Goal: Use online tool/utility: Use online tool/utility

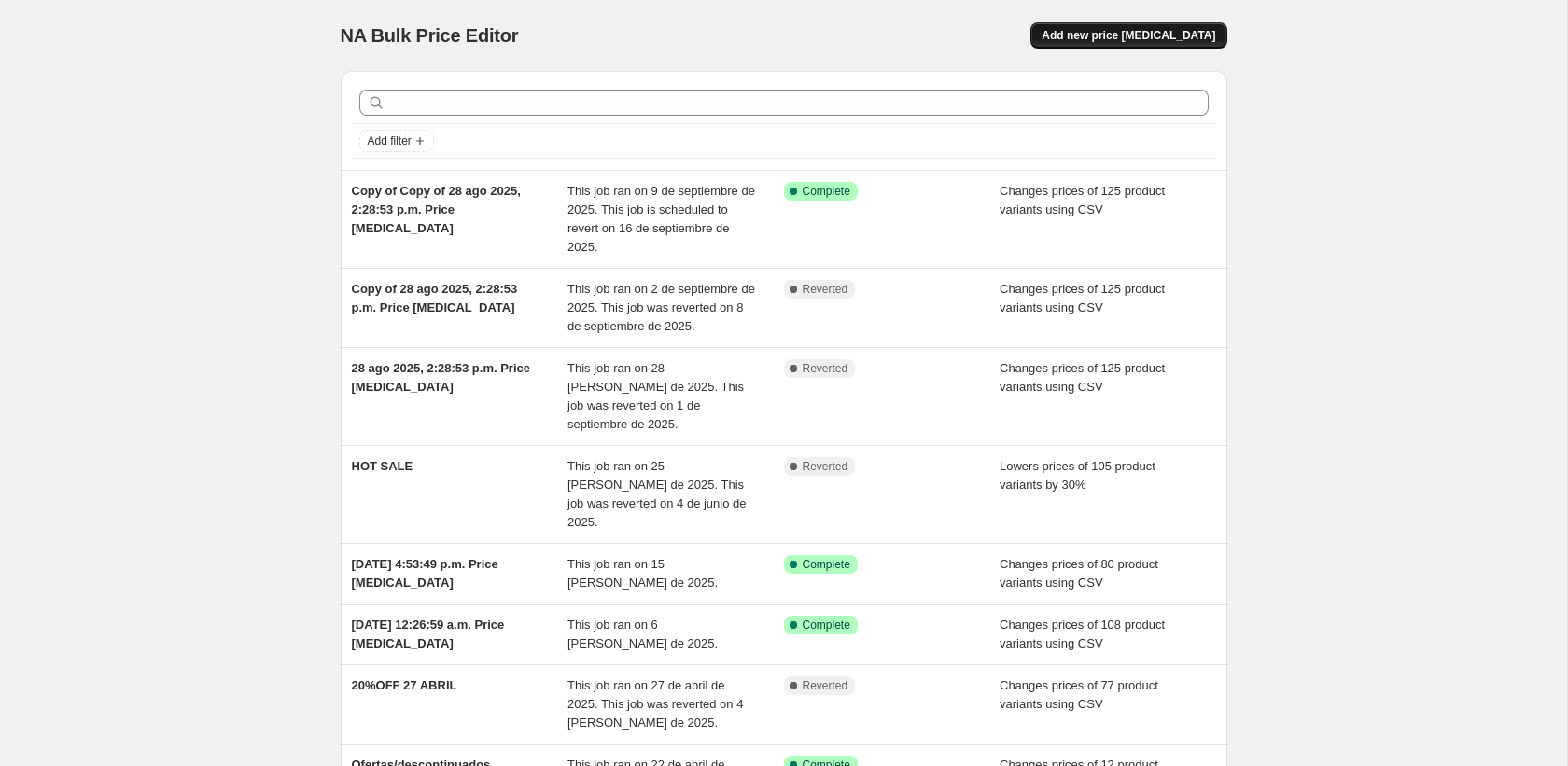
click at [1140, 28] on span "Add new price [MEDICAL_DATA]" at bounding box center [1127, 35] width 174 height 15
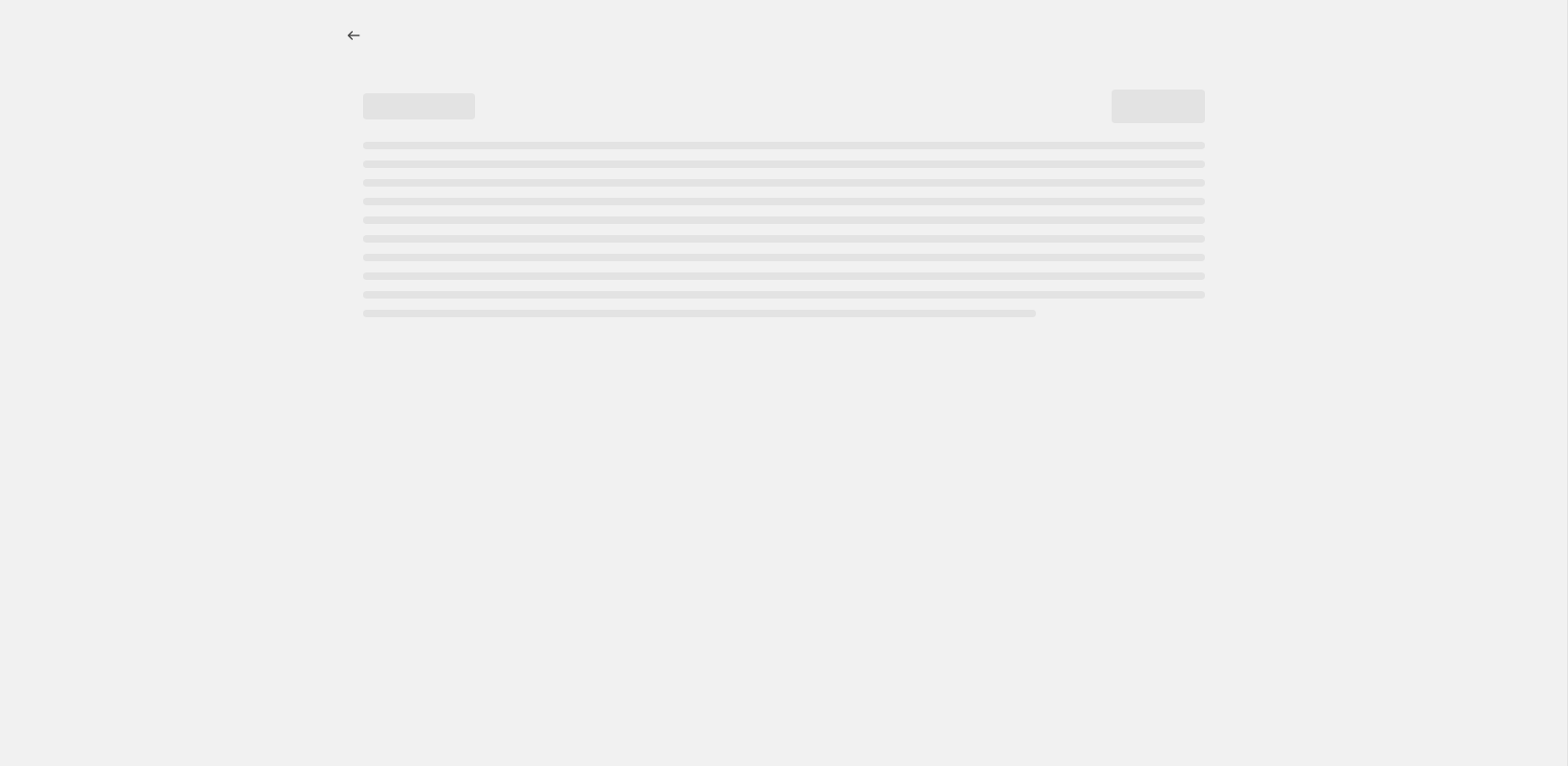
select select "percentage"
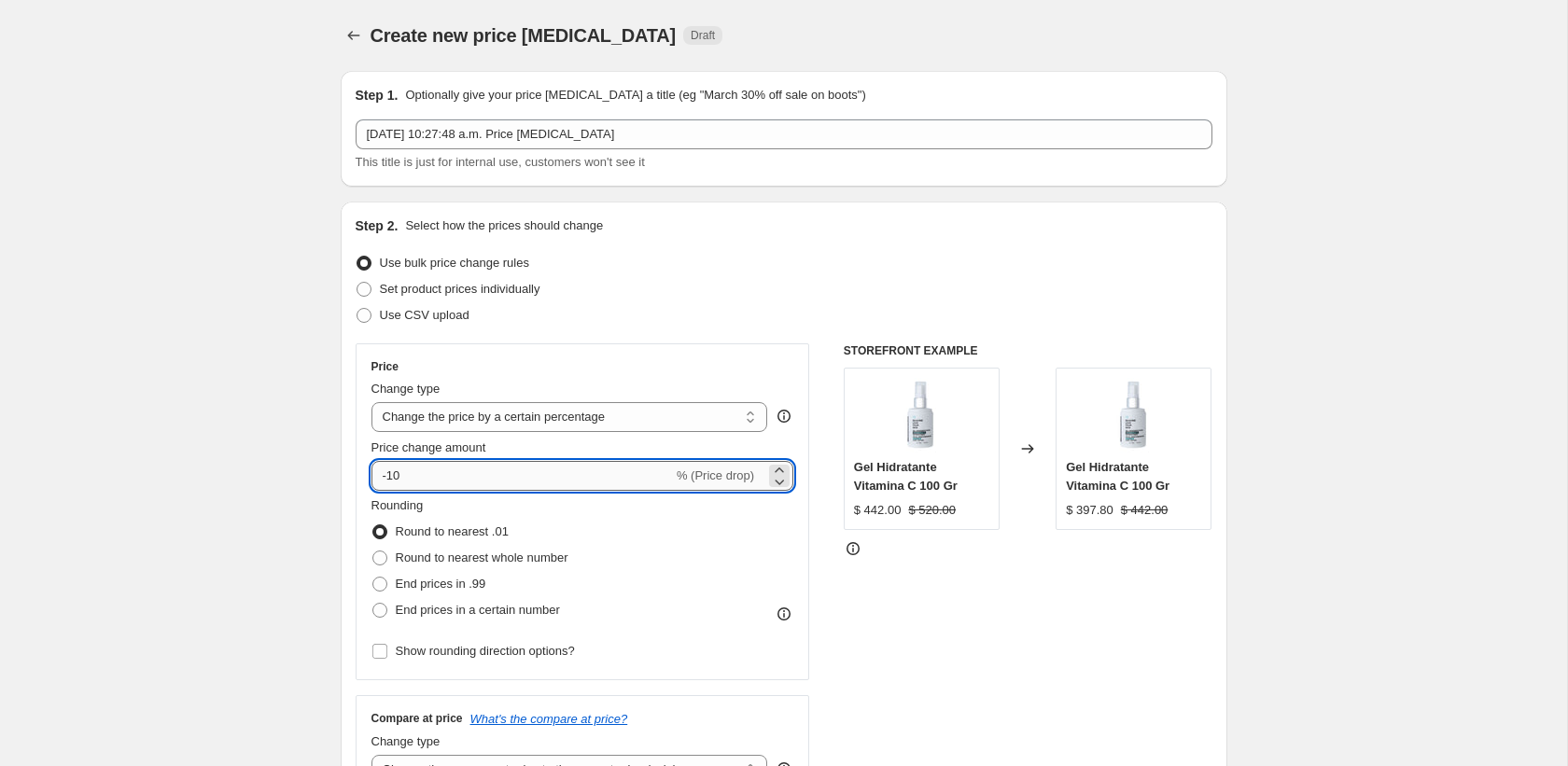
click at [505, 475] on input "-10" at bounding box center [522, 476] width 301 height 29
click at [449, 311] on span "Use CSV upload" at bounding box center [424, 315] width 89 height 14
click at [357, 309] on input "Use CSV upload" at bounding box center [356, 308] width 1 height 1
radio input "true"
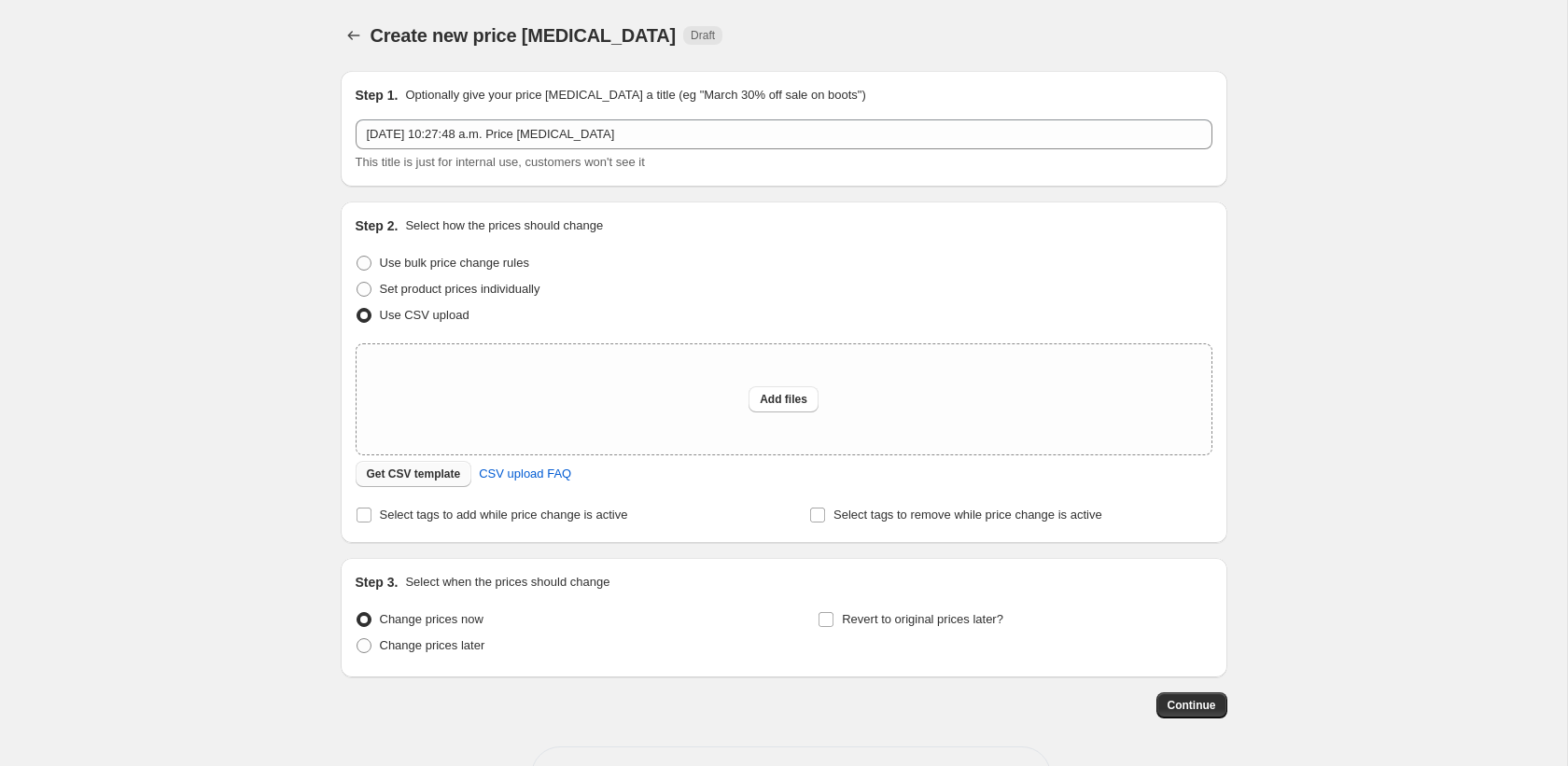
click at [422, 472] on span "Get CSV template" at bounding box center [414, 474] width 94 height 15
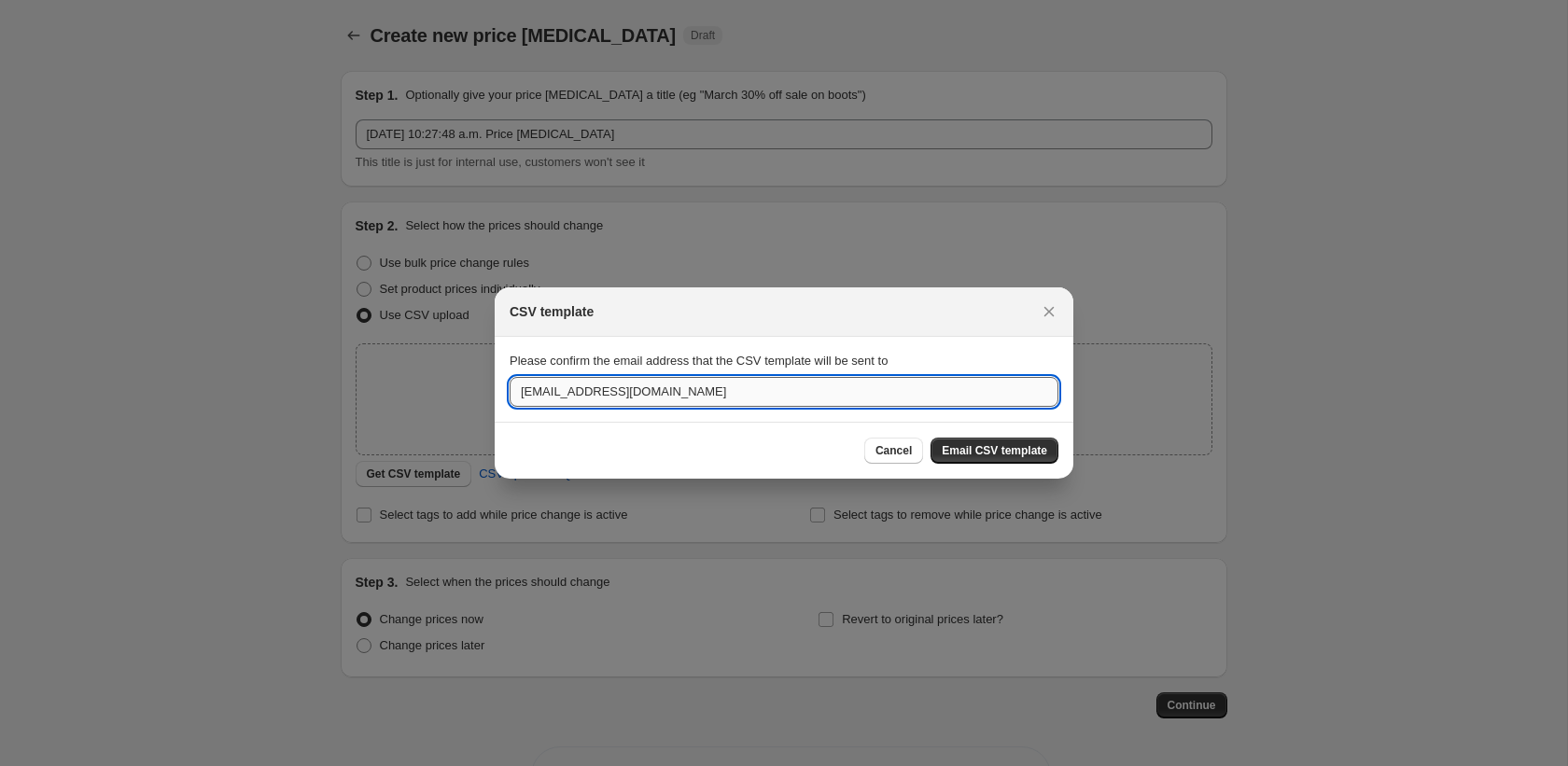
click at [516, 389] on input "ayuda@seasonsmexico.com" at bounding box center [783, 391] width 549 height 29
type input "dgonzalez@seasonsmexico.com"
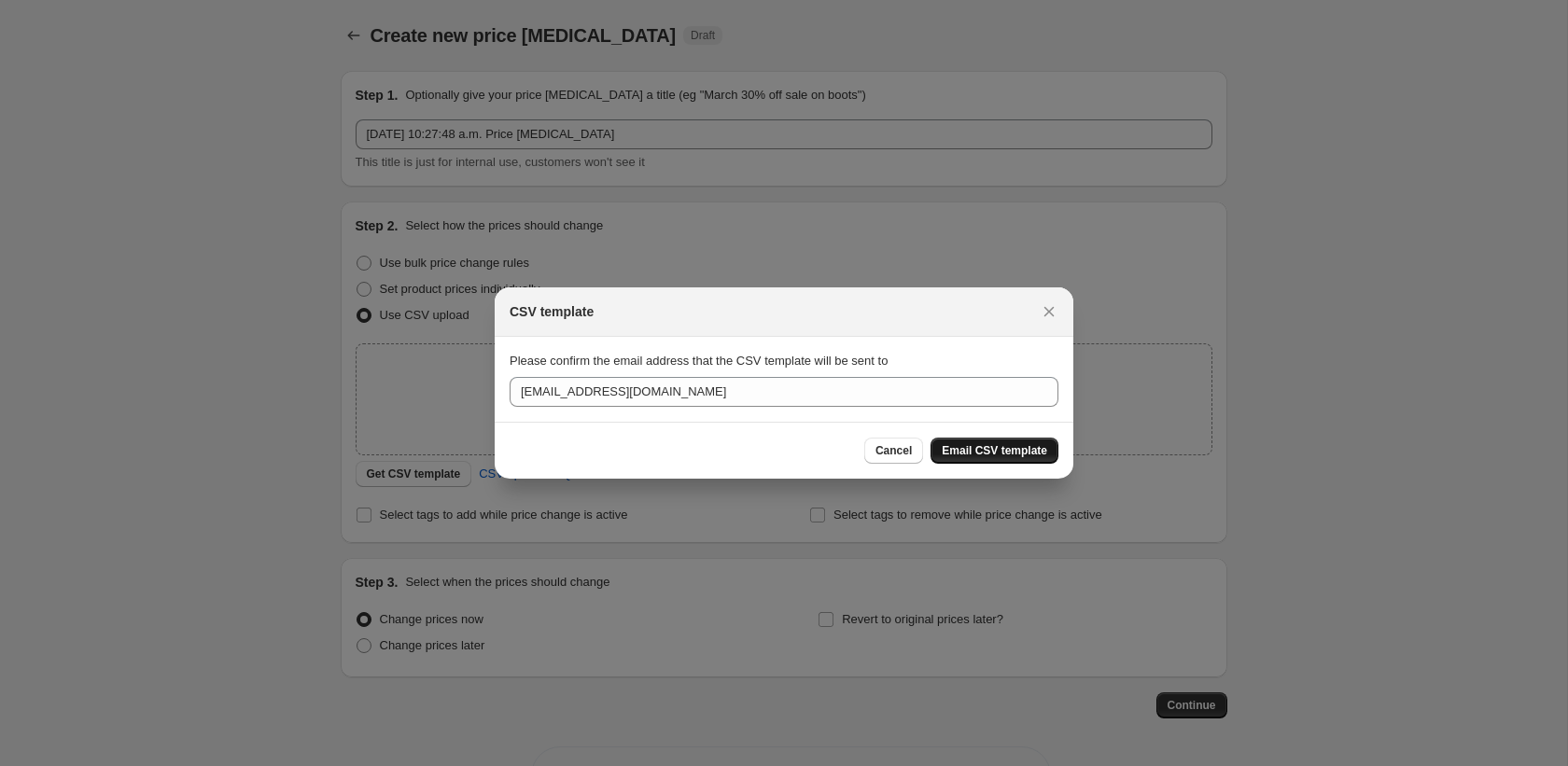
click at [1007, 448] on span "Email CSV template" at bounding box center [994, 450] width 105 height 15
